Goal: Transaction & Acquisition: Purchase product/service

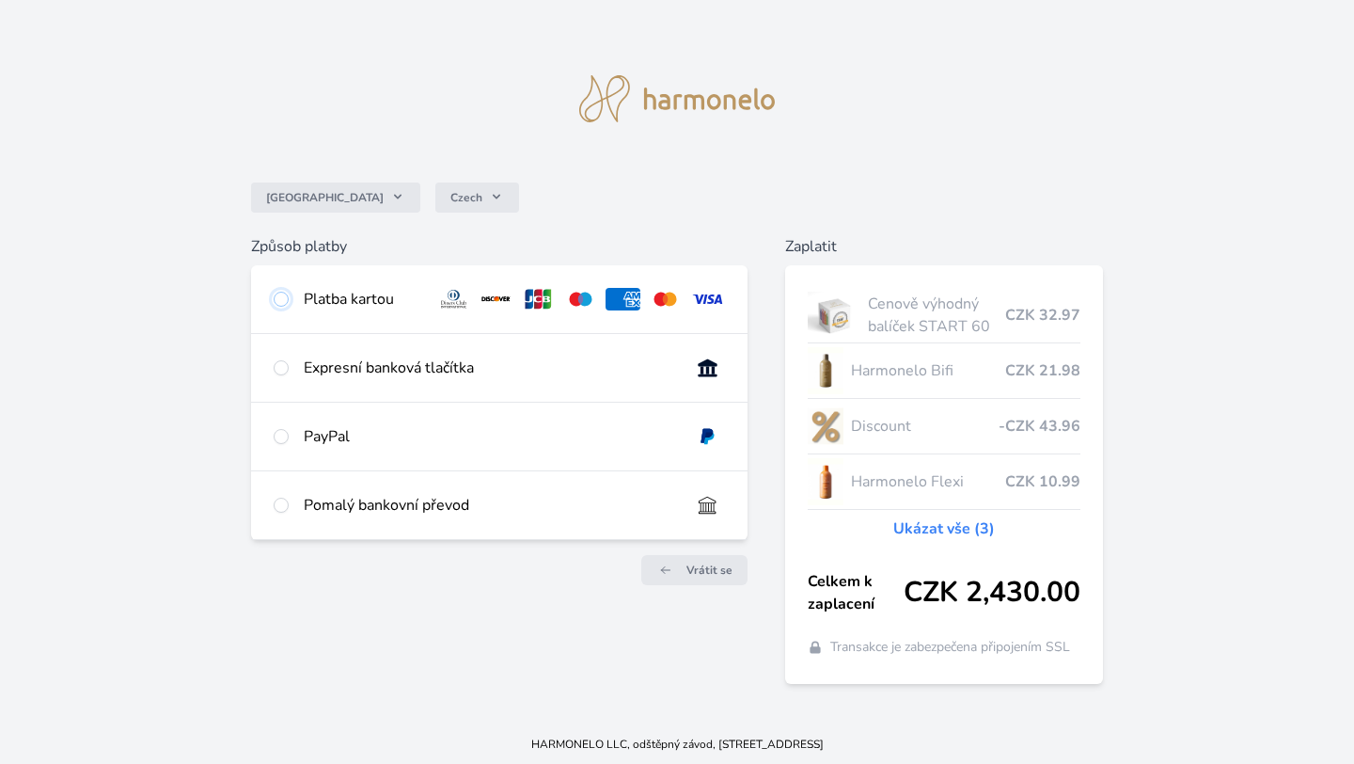
click at [282, 300] on input "radio" at bounding box center [281, 298] width 15 height 15
radio input "true"
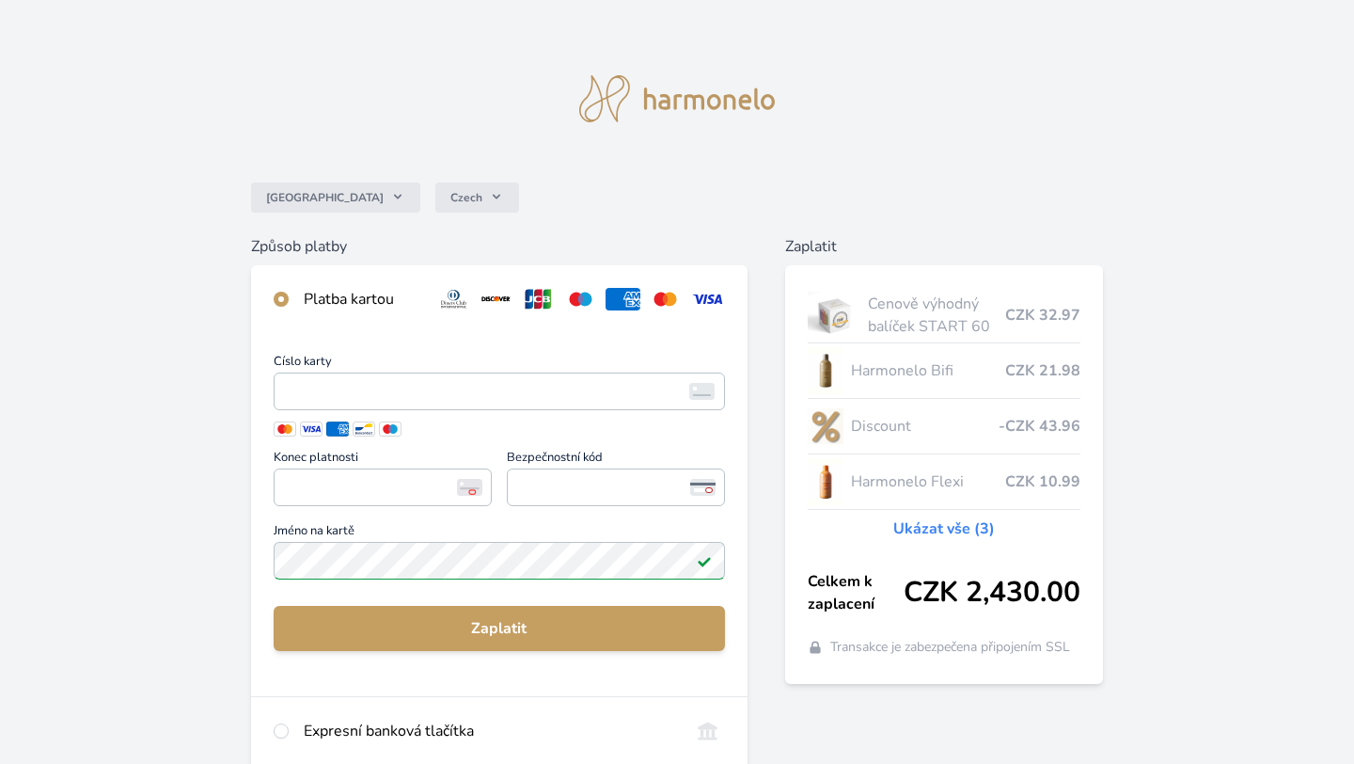
click at [411, 413] on label "Číslo karty <p>Your browser does not support iframes.</p>" at bounding box center [499, 384] width 451 height 58
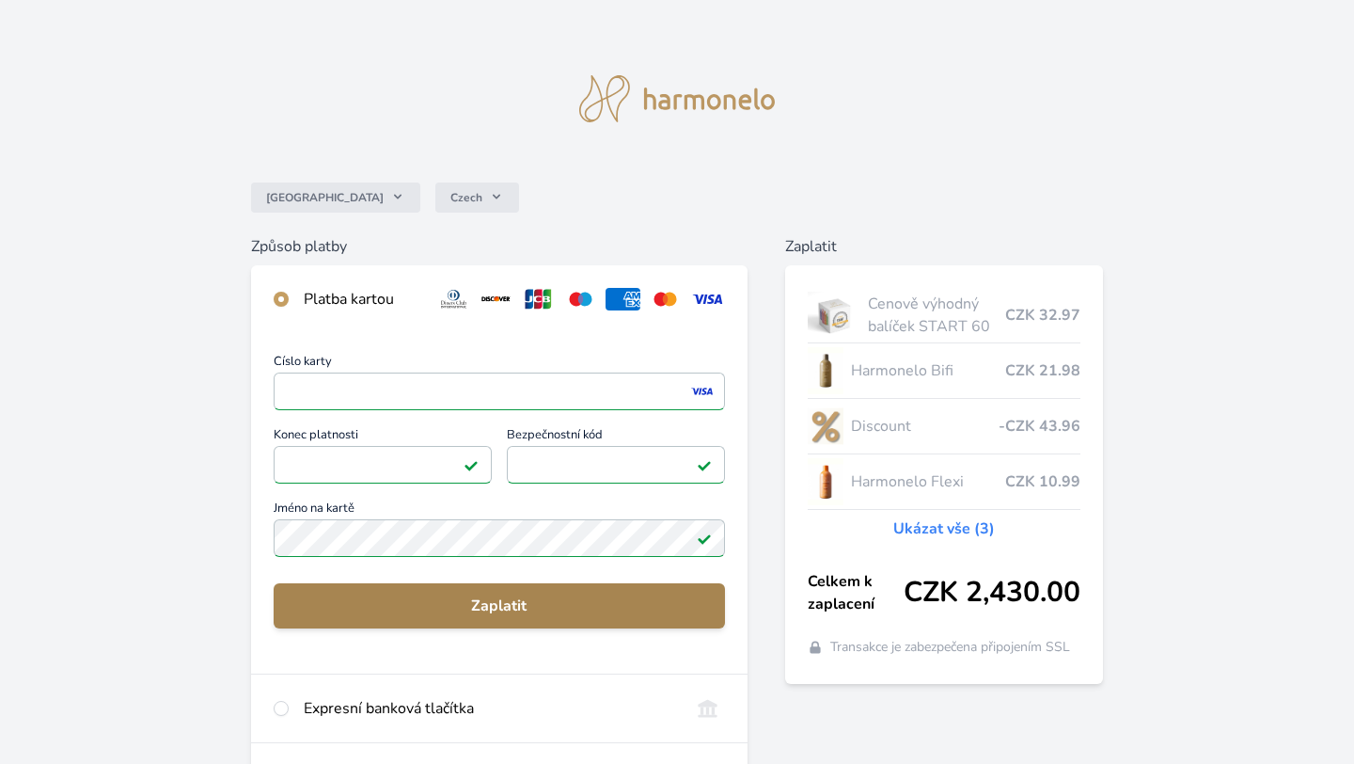
click at [486, 596] on span "Zaplatit" at bounding box center [499, 605] width 421 height 23
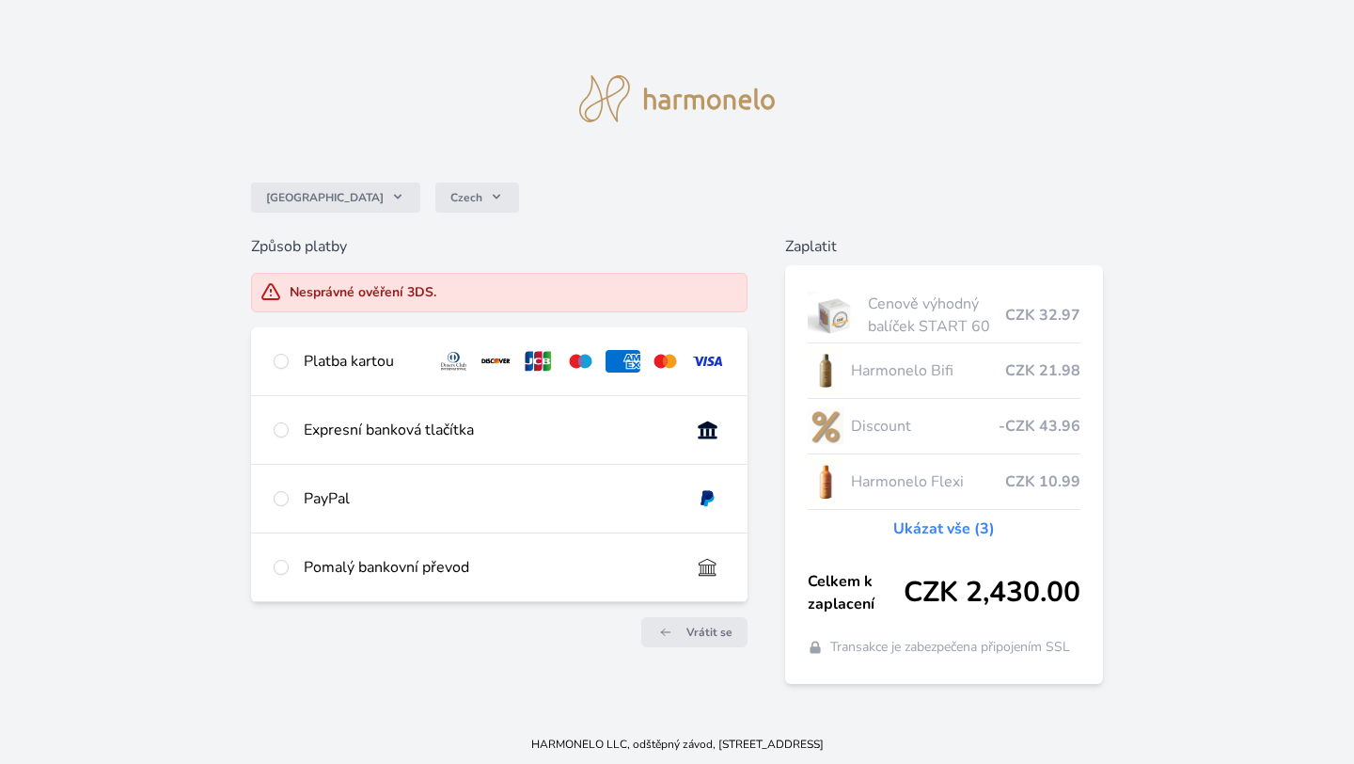
click at [285, 354] on div at bounding box center [281, 361] width 15 height 23
radio input "true"
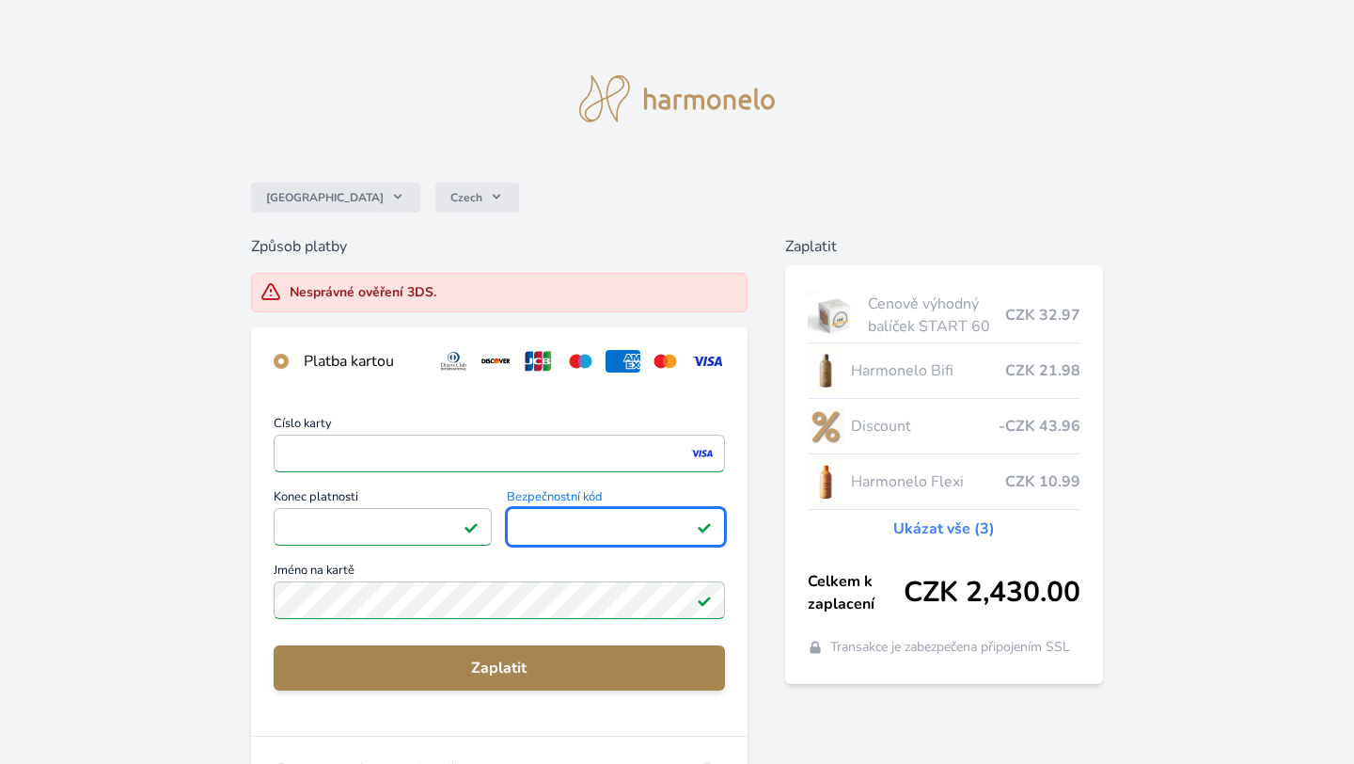
click at [459, 669] on span "Zaplatit" at bounding box center [499, 667] width 421 height 23
